Goal: Navigation & Orientation: Find specific page/section

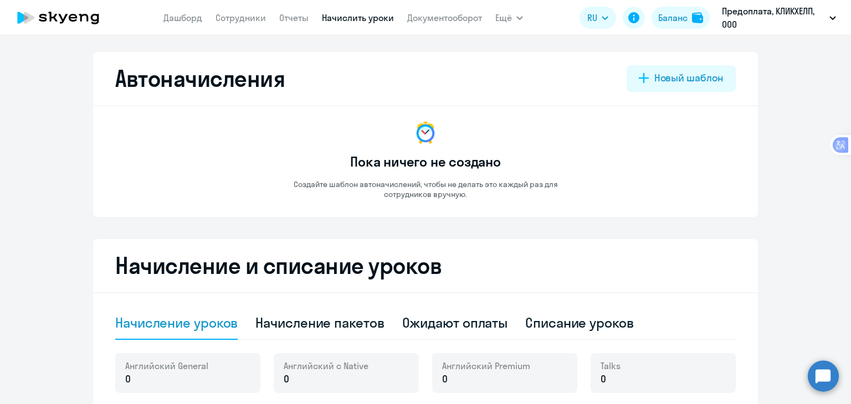
select select "10"
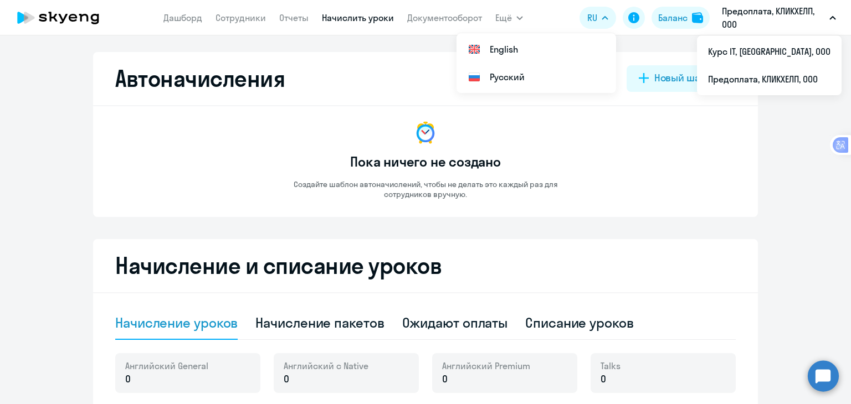
click at [832, 14] on button "Предоплата, КЛИКХЕЛП, ООО" at bounding box center [778, 17] width 125 height 27
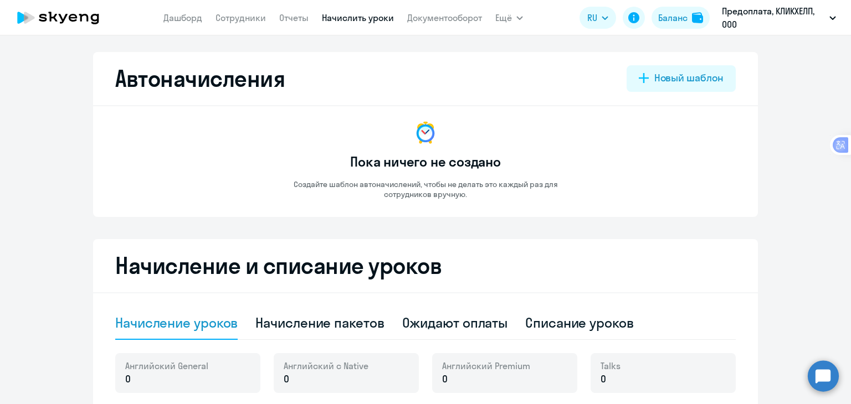
click at [832, 14] on button "Предоплата, КЛИКХЕЛП, ООО" at bounding box center [778, 17] width 125 height 27
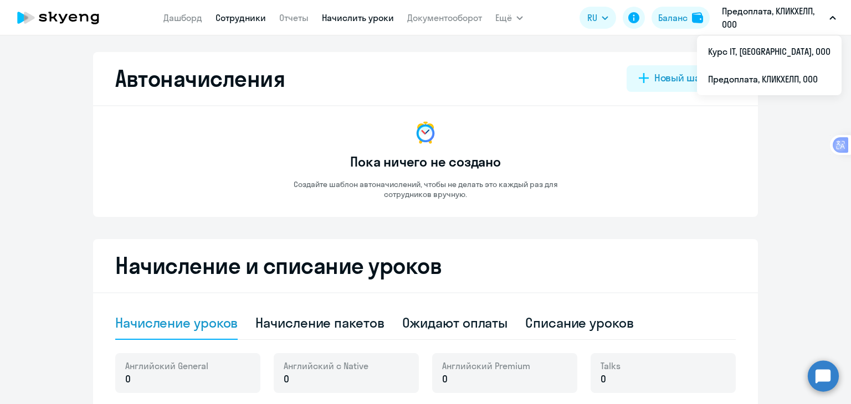
click at [230, 14] on link "Сотрудники" at bounding box center [241, 17] width 50 height 11
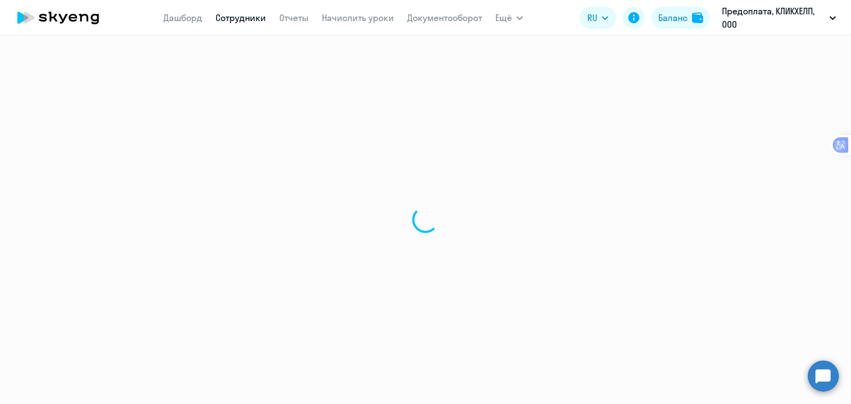
select select "30"
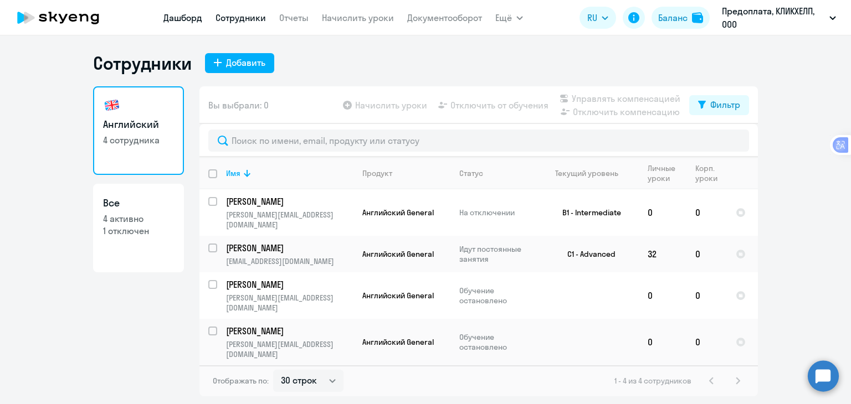
click at [187, 17] on link "Дашборд" at bounding box center [182, 17] width 39 height 11
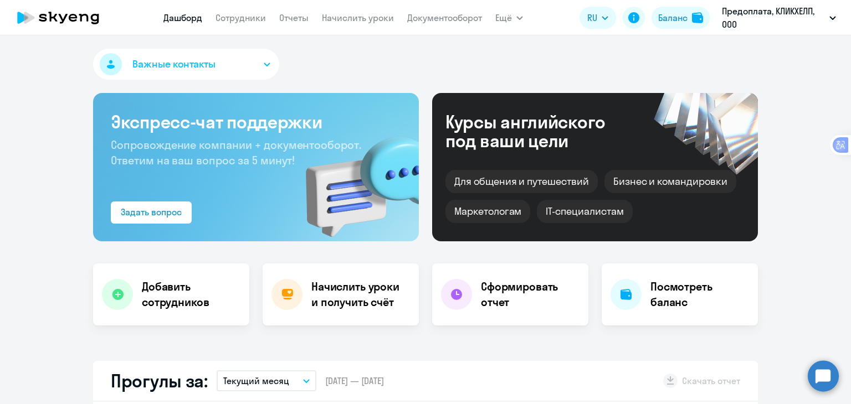
select select "30"
